Goal: Information Seeking & Learning: Find specific fact

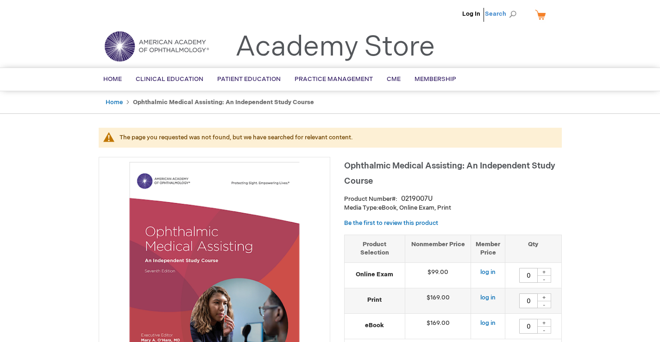
click at [514, 14] on span "Search" at bounding box center [502, 14] width 35 height 19
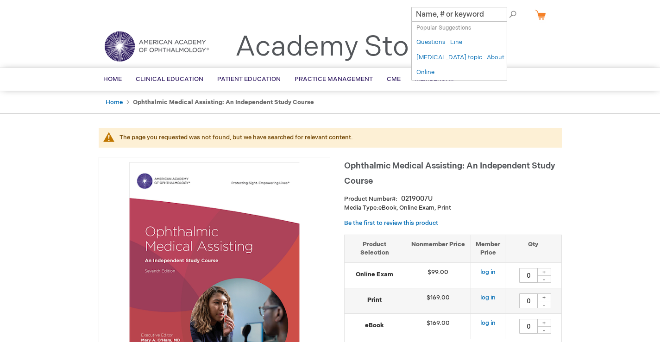
paste input "EXCISION OF LESION EYELID"
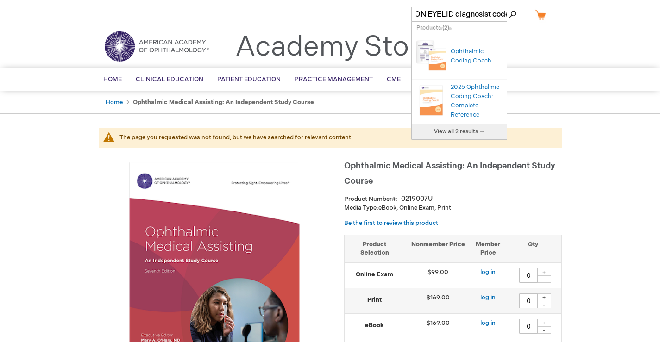
scroll to position [0, 71]
click at [509, 7] on button "Search" at bounding box center [512, 14] width 7 height 15
click at [485, 14] on input "EXCISION OF LESION EYELID diagnosist code" at bounding box center [459, 14] width 96 height 15
type input "EXCISION OF LESION EYELID diagnosis code"
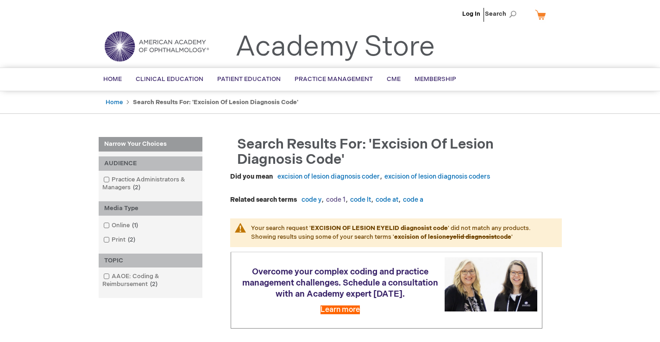
click at [338, 200] on link "code 1" at bounding box center [335, 200] width 19 height 8
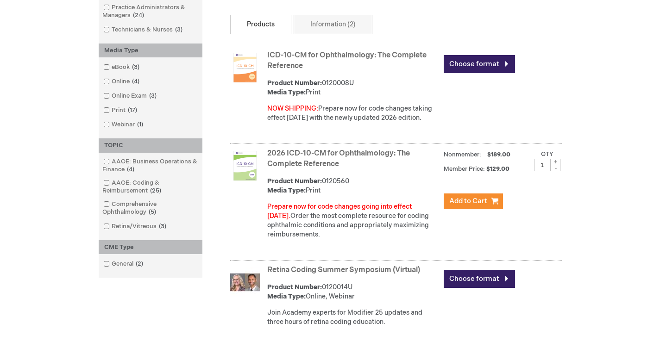
scroll to position [324, 0]
